Goal: Information Seeking & Learning: Learn about a topic

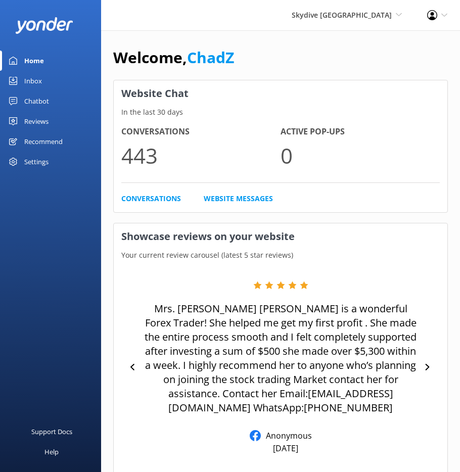
click at [54, 101] on link "Chatbot" at bounding box center [50, 101] width 101 height 20
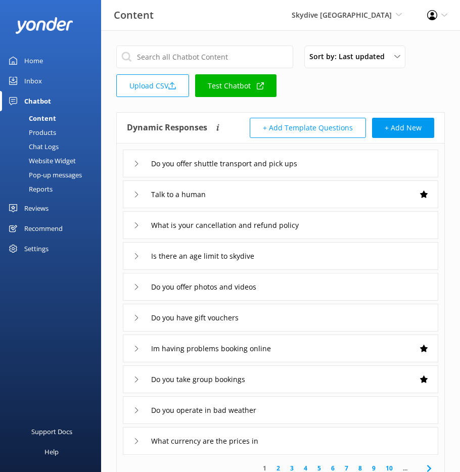
scroll to position [118, 0]
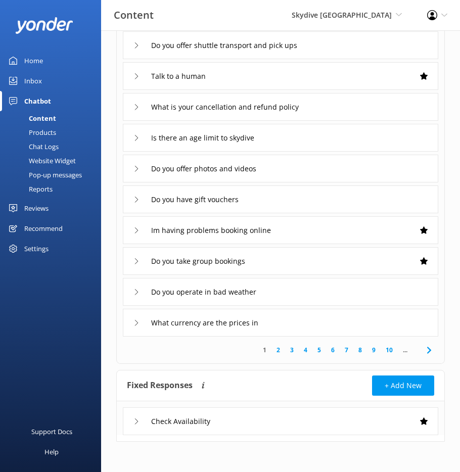
click at [135, 46] on icon at bounding box center [136, 45] width 6 height 6
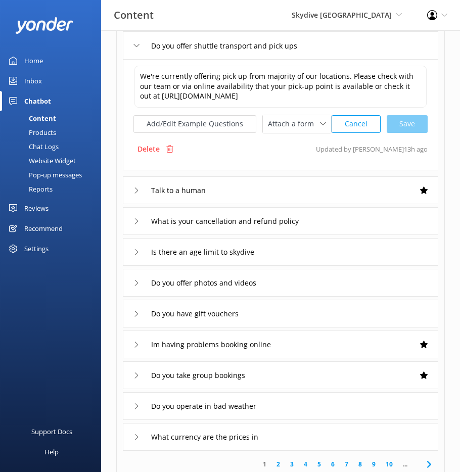
click at [136, 46] on icon at bounding box center [136, 45] width 6 height 6
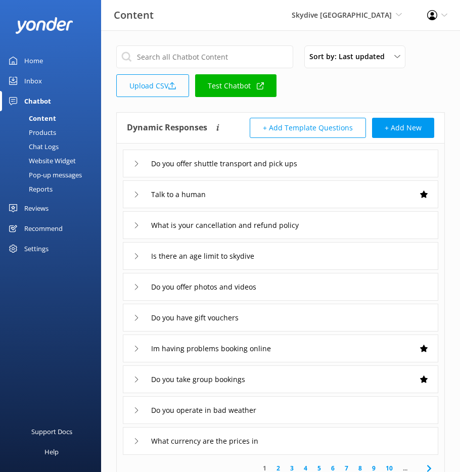
click at [179, 86] on link "Upload CSV" at bounding box center [152, 85] width 73 height 23
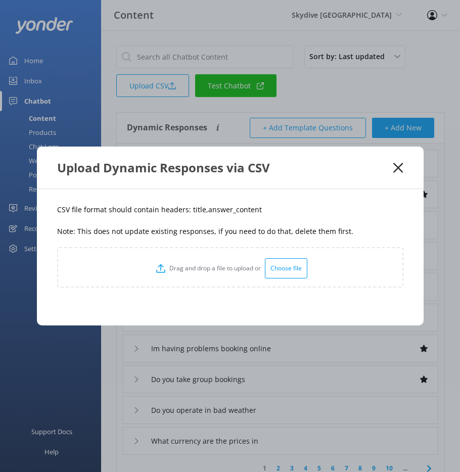
click at [398, 168] on use at bounding box center [398, 168] width 10 height 10
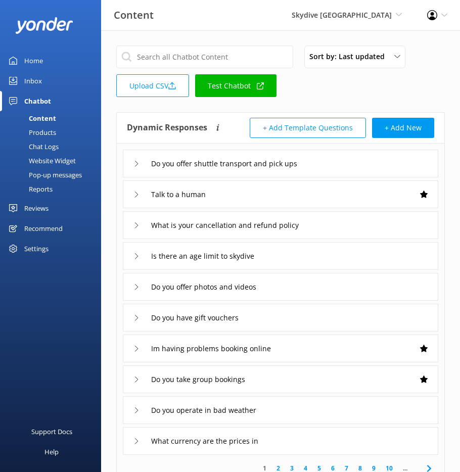
click at [54, 115] on div "Content" at bounding box center [31, 118] width 50 height 14
click at [40, 131] on div "Products" at bounding box center [31, 132] width 50 height 14
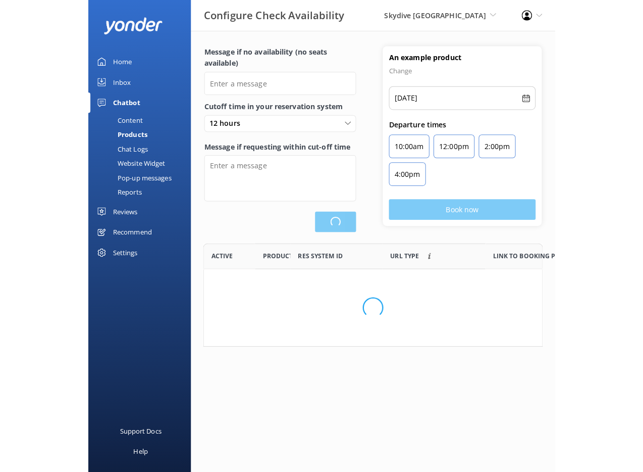
scroll to position [296, 326]
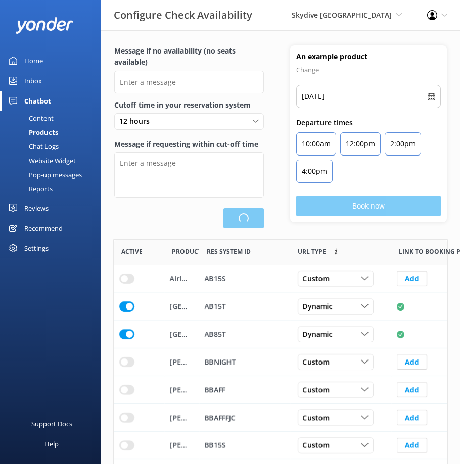
type input "There are no seats available, please check an alternative day or contact us on …"
type textarea "Our online booking system closes 1.5 hours prior to departure. Please contact u…"
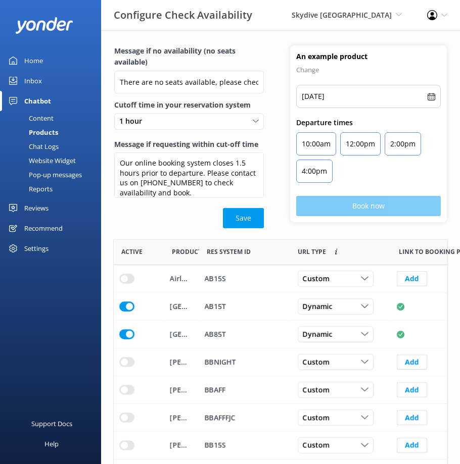
click at [55, 118] on link "Content" at bounding box center [53, 118] width 95 height 14
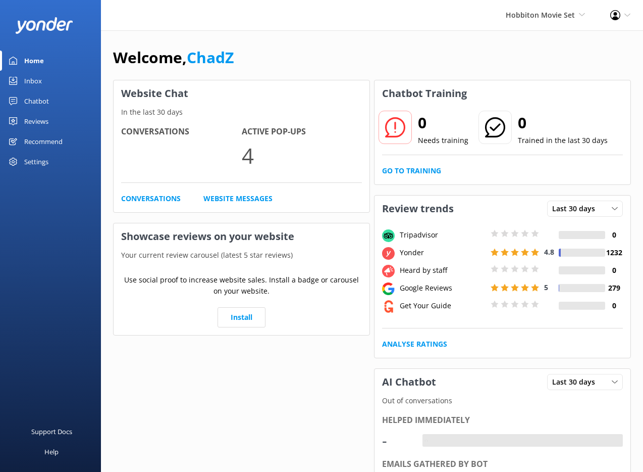
click at [39, 97] on div "Chatbot" at bounding box center [36, 101] width 25 height 20
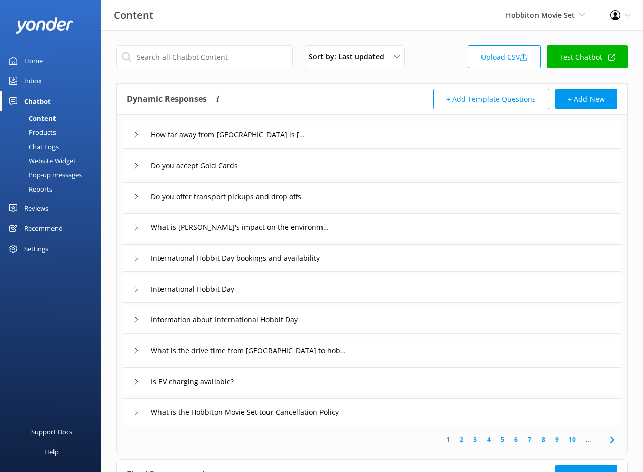
click at [43, 209] on div "Reviews" at bounding box center [36, 208] width 24 height 20
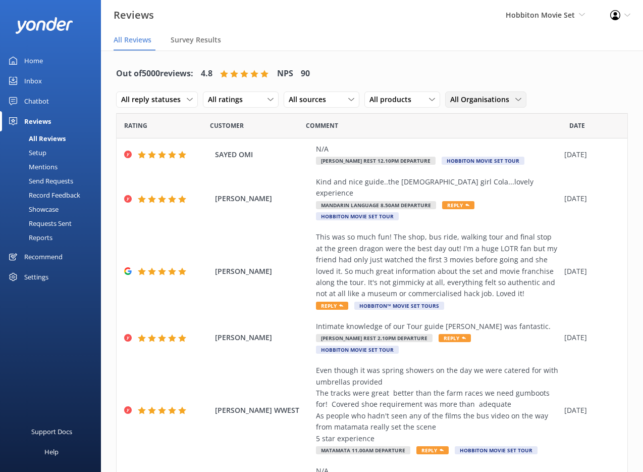
click at [490, 99] on span "All Organisations" at bounding box center [483, 99] width 65 height 11
click at [513, 70] on div "Out of 5000 reviews: 4.8 NPS 90 All reply statuses All reply statuses Needs a r…" at bounding box center [372, 87] width 512 height 53
click at [507, 96] on span "All Organisations" at bounding box center [483, 99] width 65 height 11
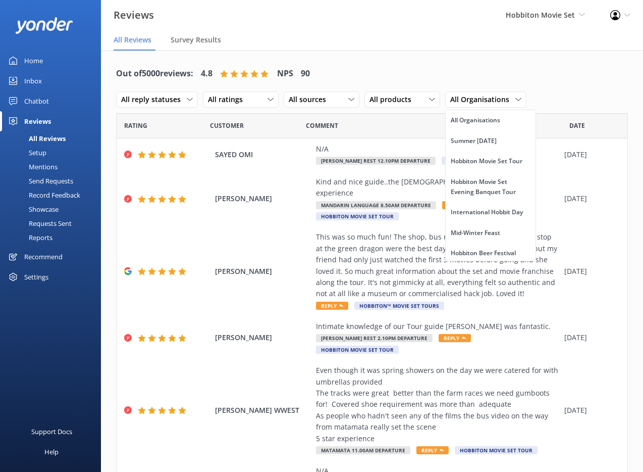
click at [521, 72] on div "Out of 5000 reviews: 4.8 NPS 90 All reply statuses All reply statuses Needs a r…" at bounding box center [372, 87] width 512 height 53
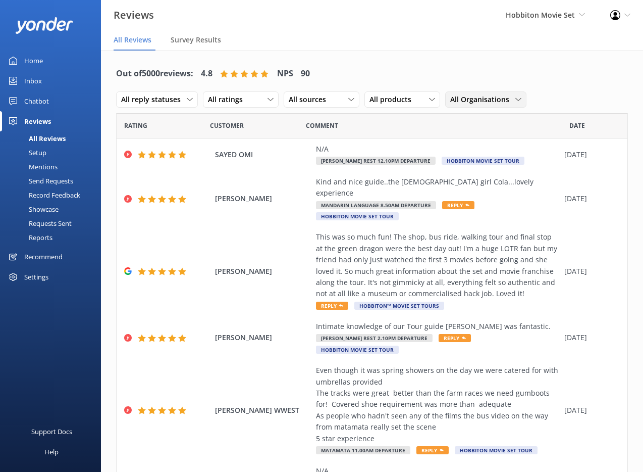
click at [487, 100] on span "All Organisations" at bounding box center [483, 99] width 65 height 11
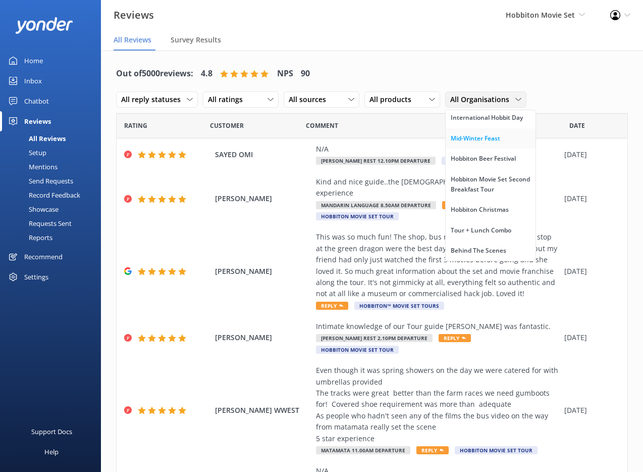
scroll to position [74, 0]
click at [487, 143] on div "International Hobbit Day" at bounding box center [487, 138] width 72 height 10
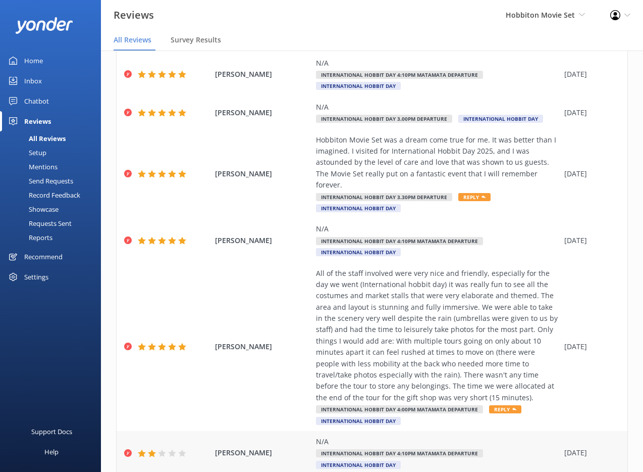
scroll to position [355, 0]
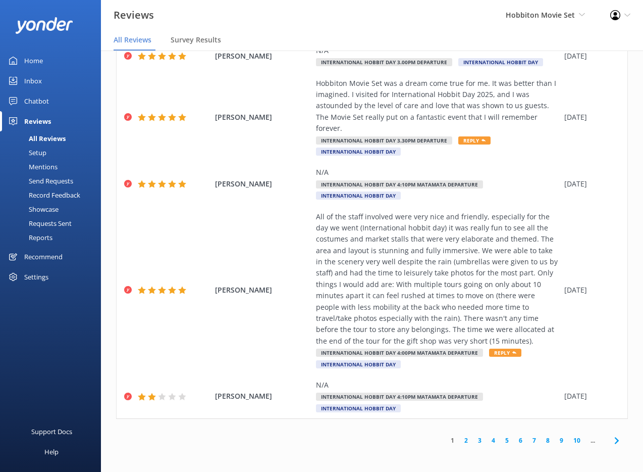
click at [460, 442] on link "2" at bounding box center [467, 440] width 14 height 10
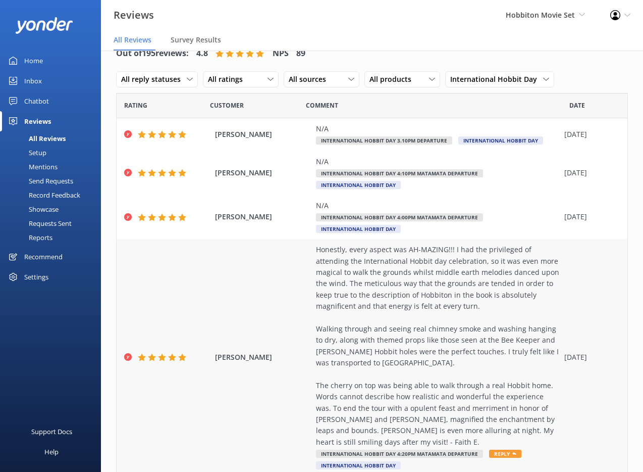
scroll to position [297, 0]
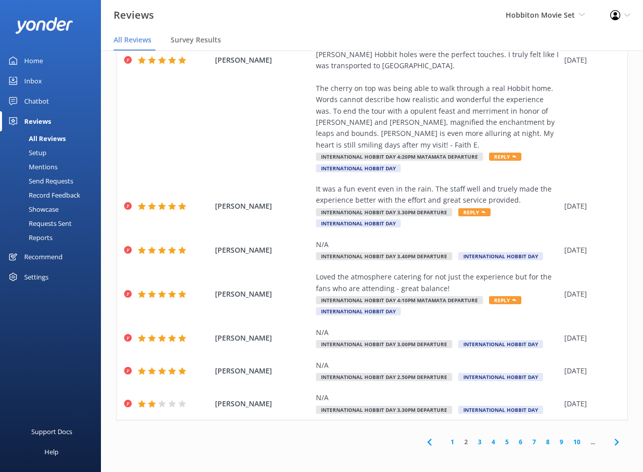
click at [473, 443] on link "3" at bounding box center [480, 442] width 14 height 10
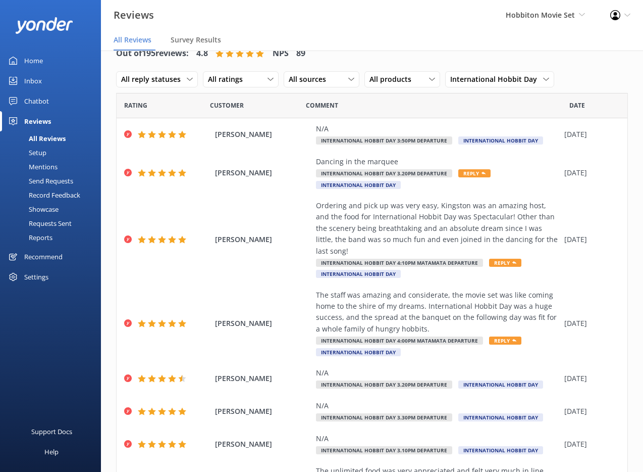
scroll to position [185, 0]
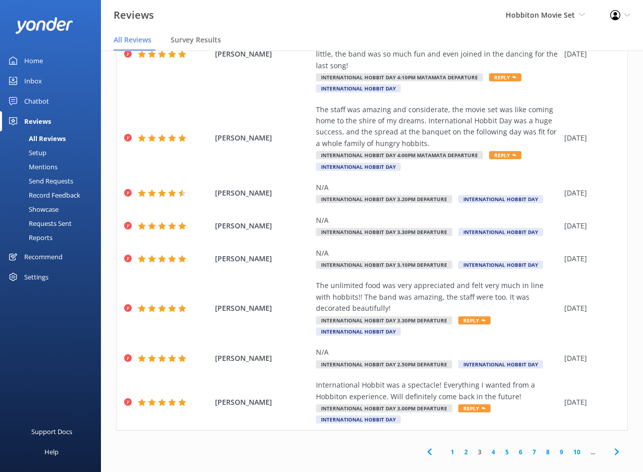
click at [514, 447] on link "6" at bounding box center [521, 452] width 14 height 10
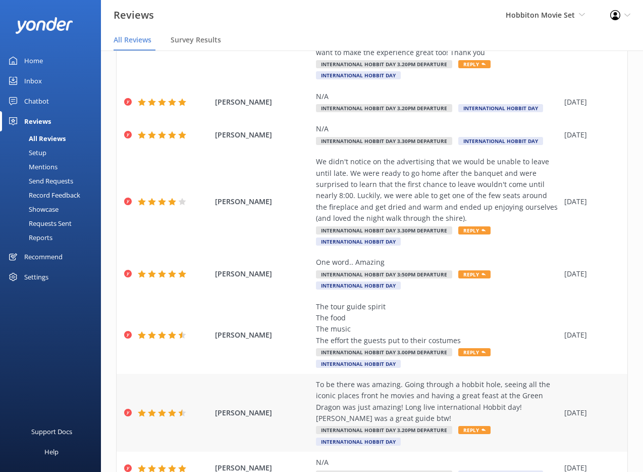
scroll to position [265, 0]
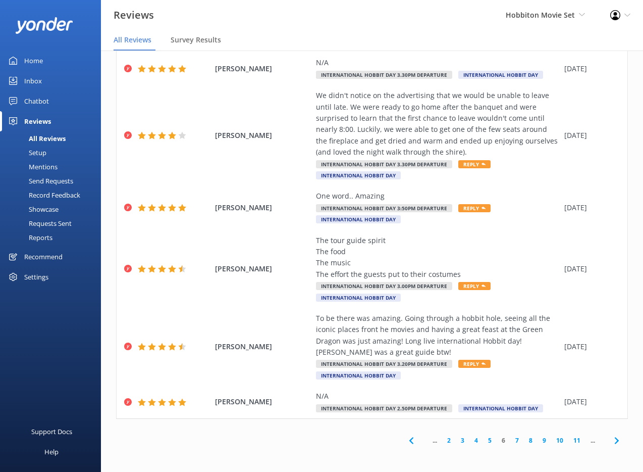
click at [552, 440] on link "10" at bounding box center [560, 440] width 17 height 10
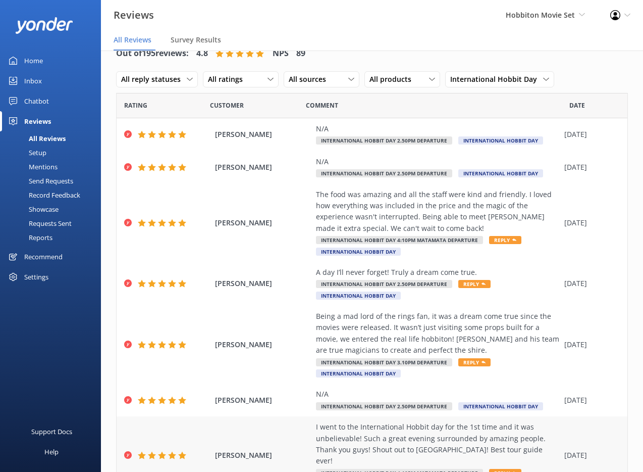
scroll to position [185, 0]
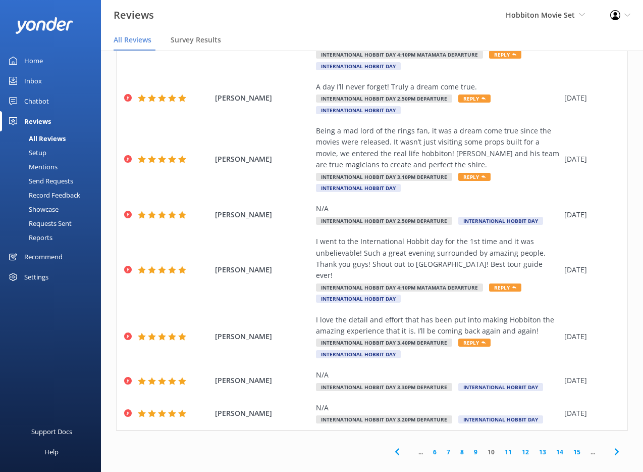
click at [574, 447] on link "15" at bounding box center [577, 452] width 17 height 10
